Goal: Find specific page/section

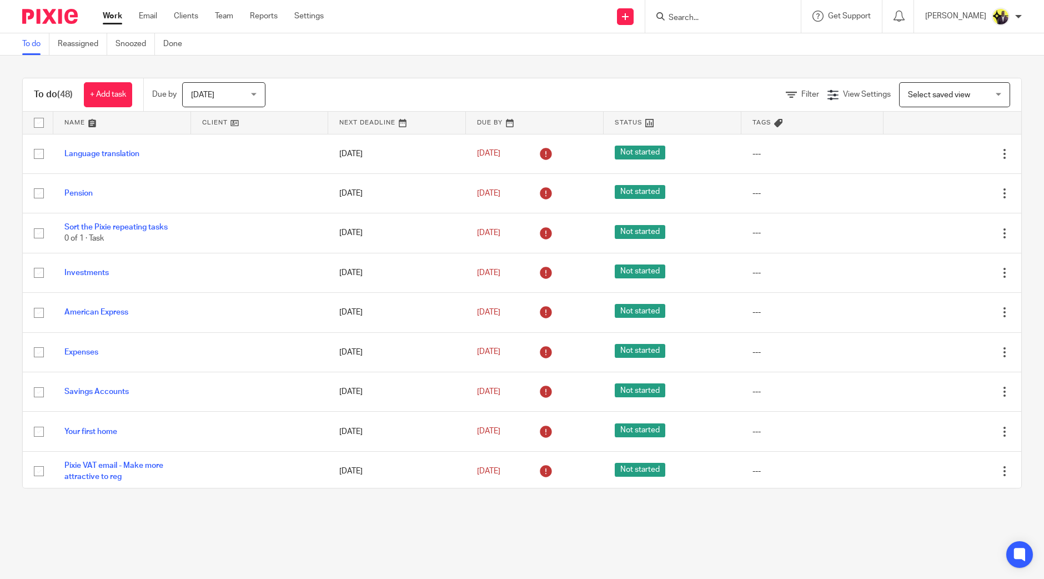
click at [720, 19] on input "Search" at bounding box center [718, 18] width 100 height 10
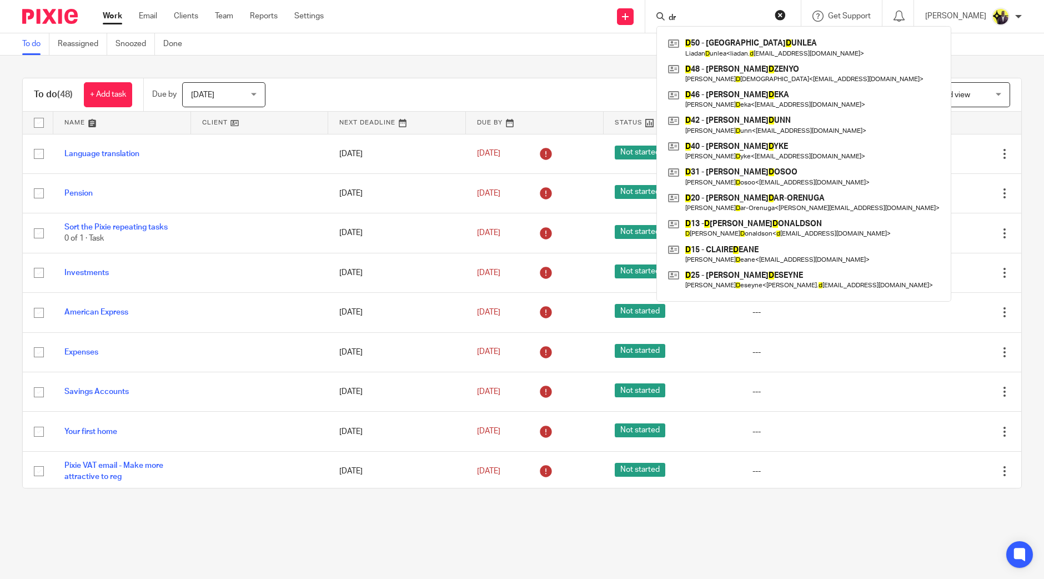
type input "d"
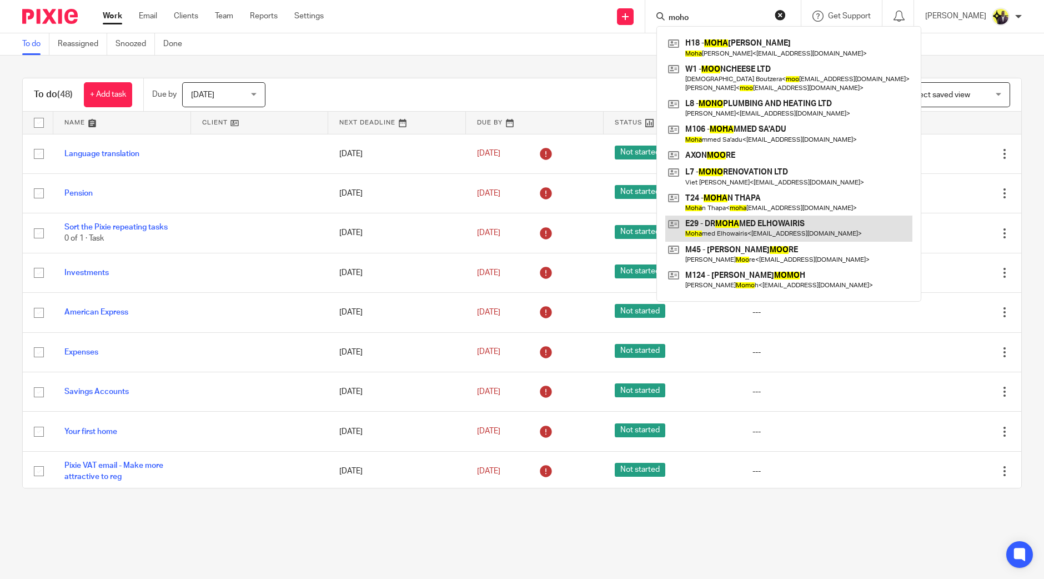
type input "moho"
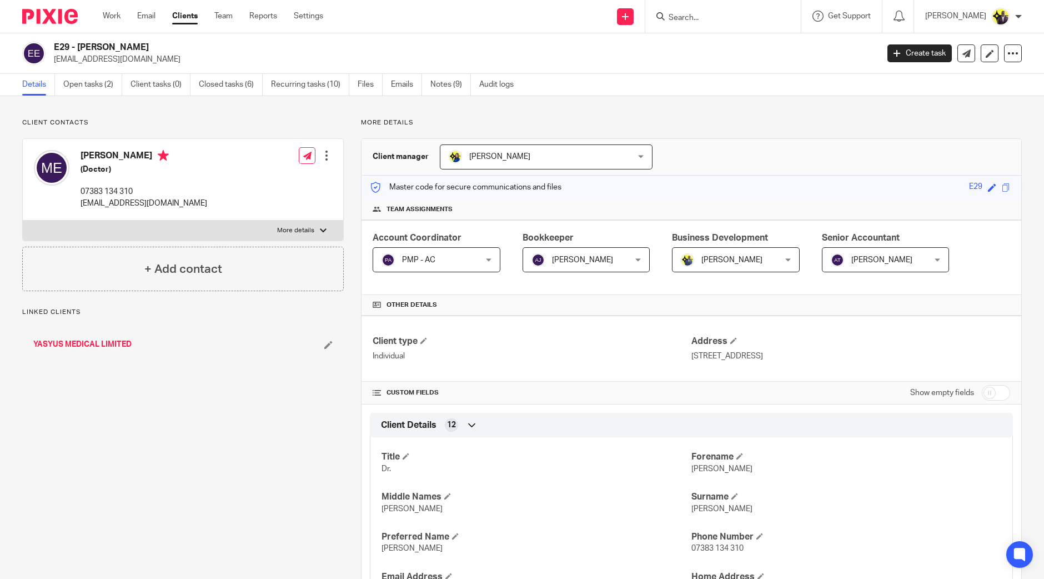
drag, startPoint x: 201, startPoint y: 48, endPoint x: 51, endPoint y: 52, distance: 149.5
click at [51, 52] on div "E29 - DR MOHAMED ELHOWAIRIS londonclinic1@gmail.com" at bounding box center [446, 53] width 849 height 23
copy h2 "E29 - DR MOHAMED ELHOWAIRIS"
